Goal: Information Seeking & Learning: Learn about a topic

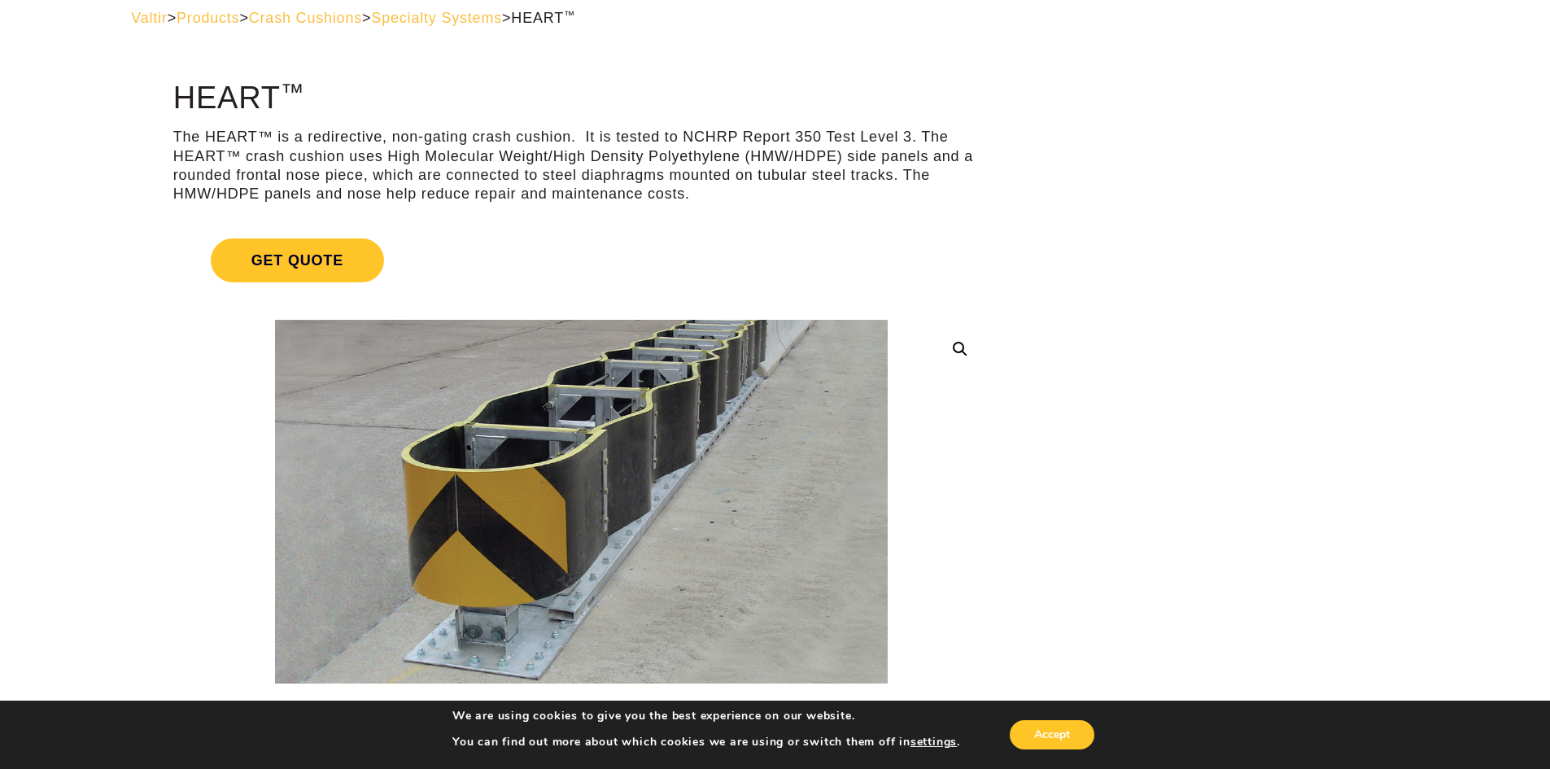
scroll to position [81, 0]
click at [502, 24] on span "Specialty Systems" at bounding box center [436, 17] width 131 height 16
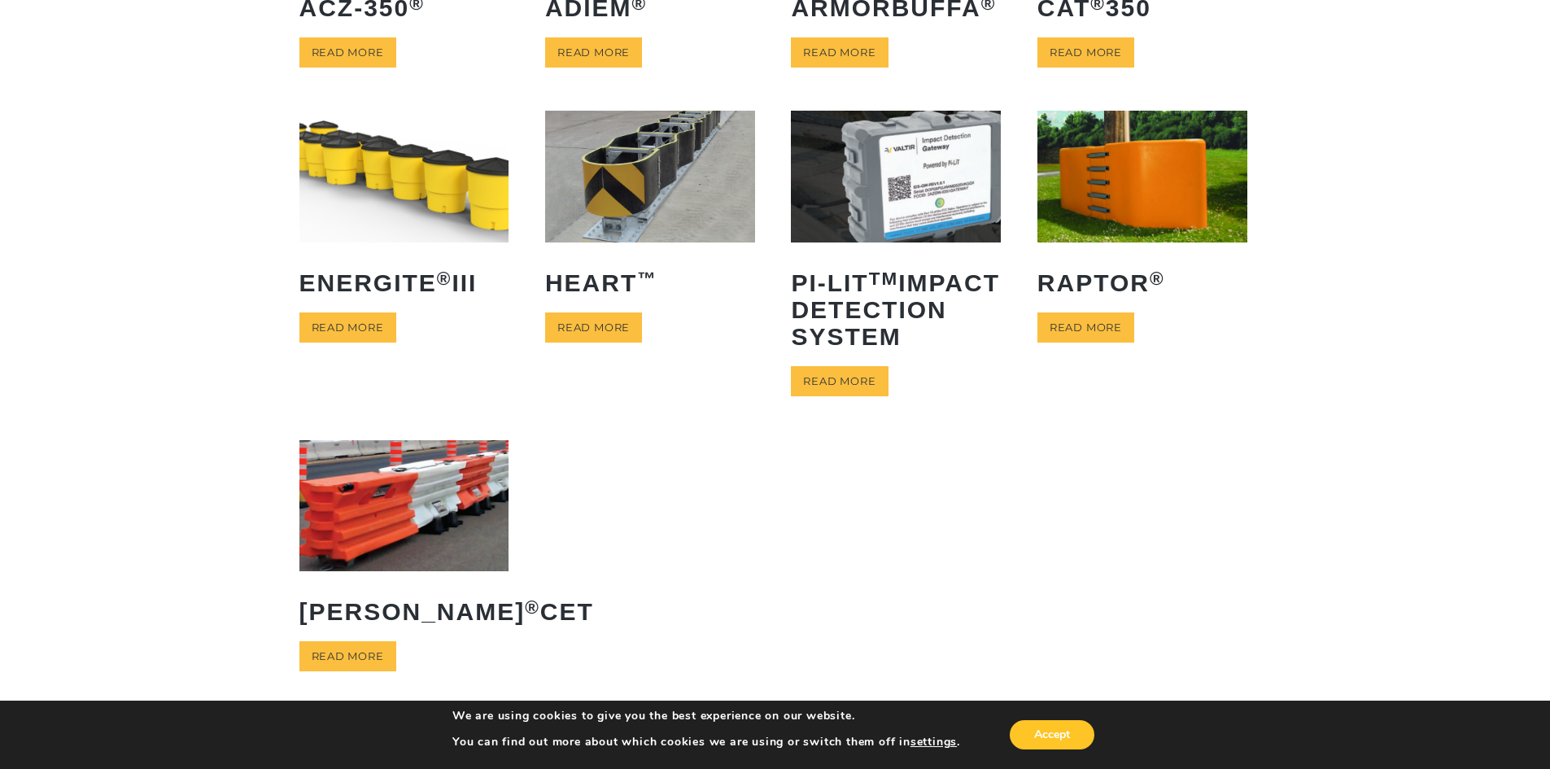
scroll to position [325, 0]
